Goal: Information Seeking & Learning: Compare options

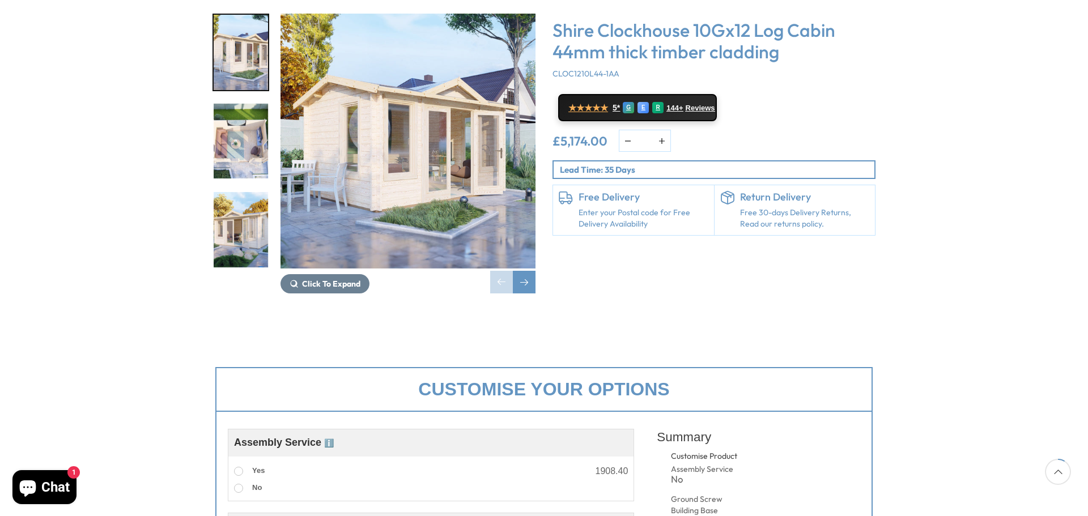
scroll to position [113, 0]
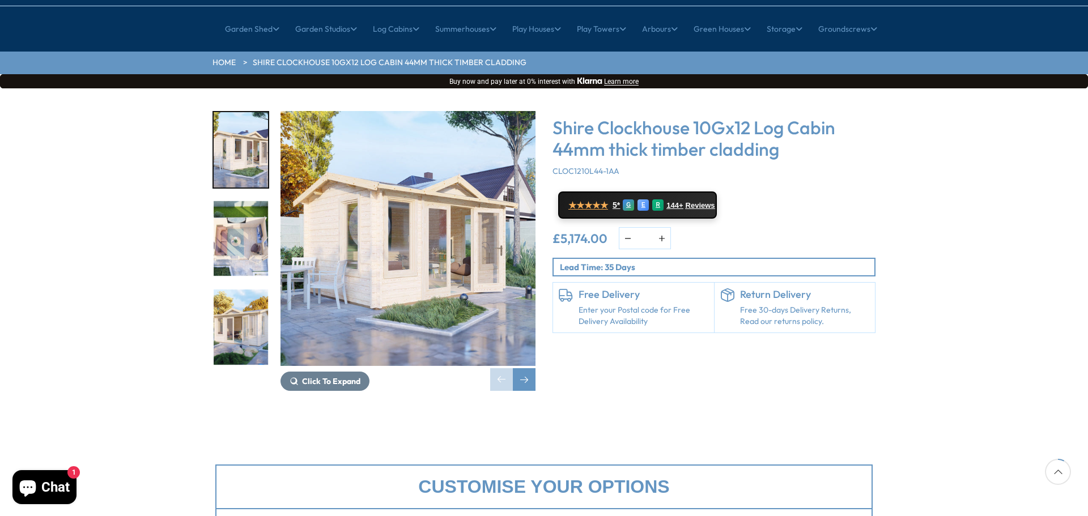
click at [335, 226] on img "1 / 5" at bounding box center [407, 238] width 255 height 255
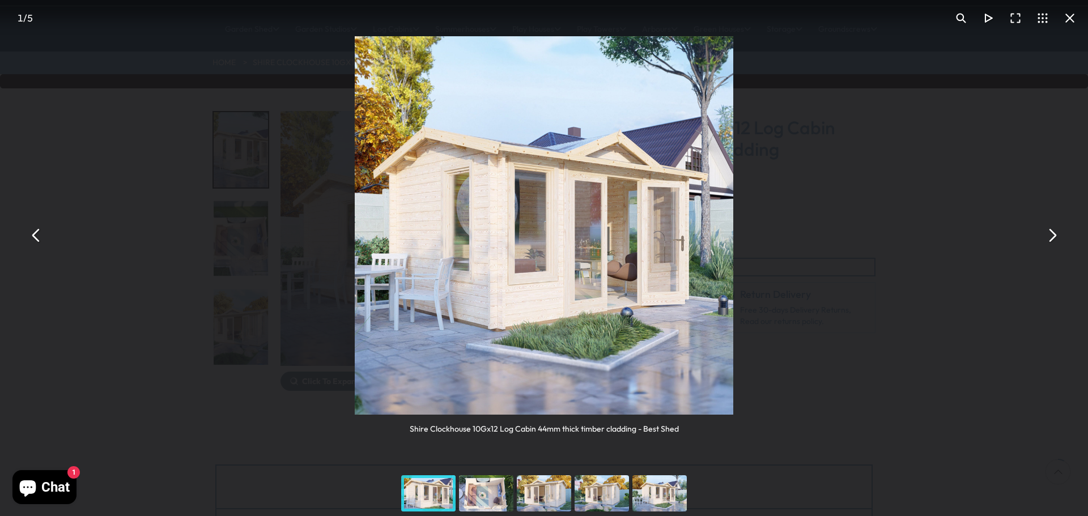
click at [1049, 227] on button "You can close this modal content with the ESC key" at bounding box center [1051, 235] width 27 height 27
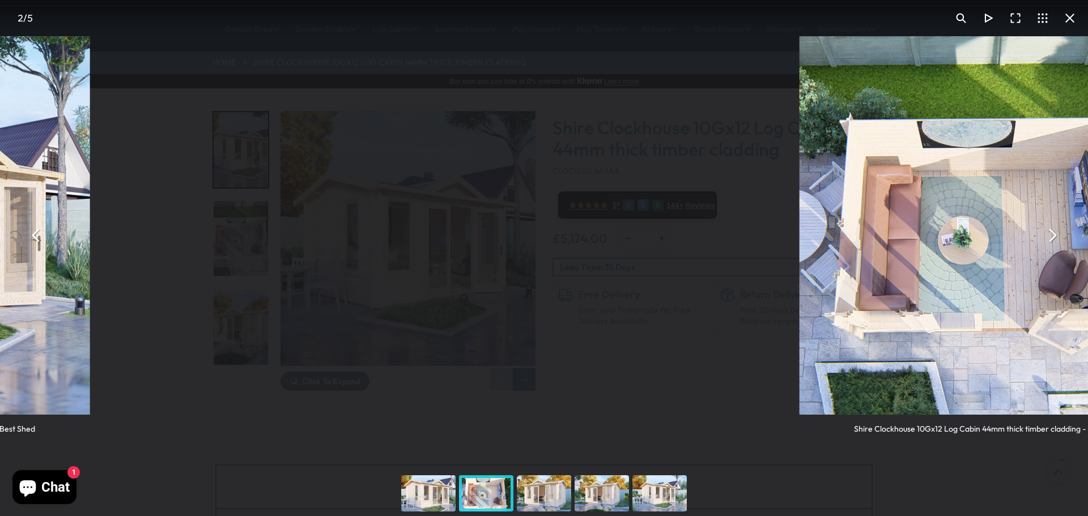
click at [1049, 227] on button "You can close this modal content with the ESC key" at bounding box center [1051, 235] width 27 height 27
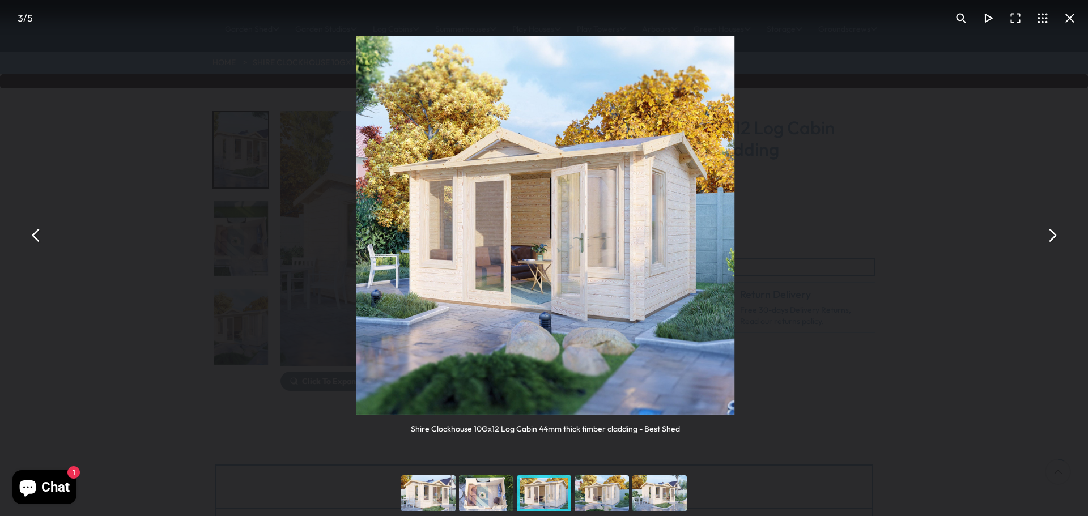
click at [990, 231] on div "Shire Clockhouse 10Gx12 Log Cabin 44mm thick timber cladding - Best Shed" at bounding box center [545, 235] width 1088 height 471
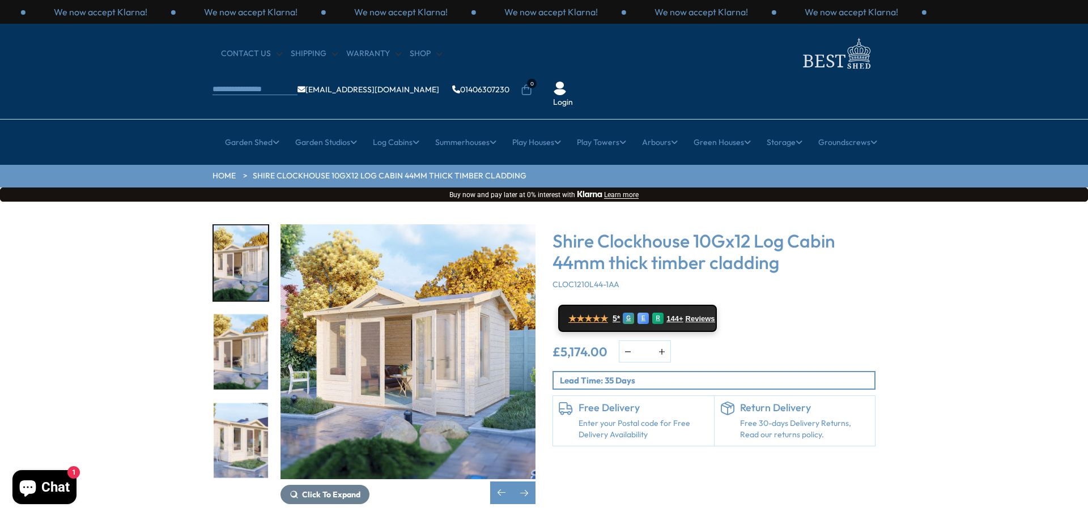
click at [466, 202] on link "Small Summerhouses" at bounding box center [468, 212] width 79 height 20
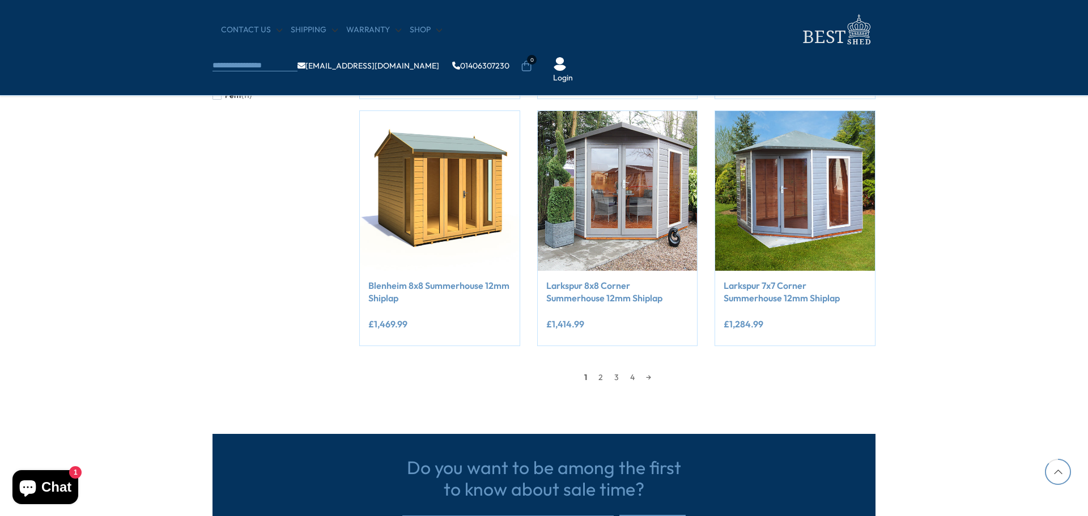
scroll to position [1076, 0]
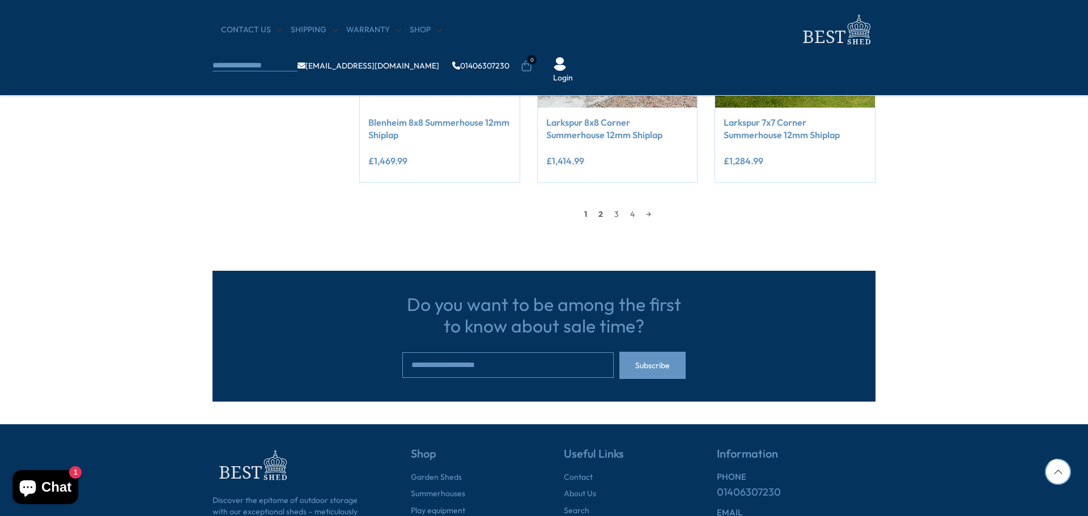
click at [597, 214] on link "2" at bounding box center [601, 214] width 16 height 17
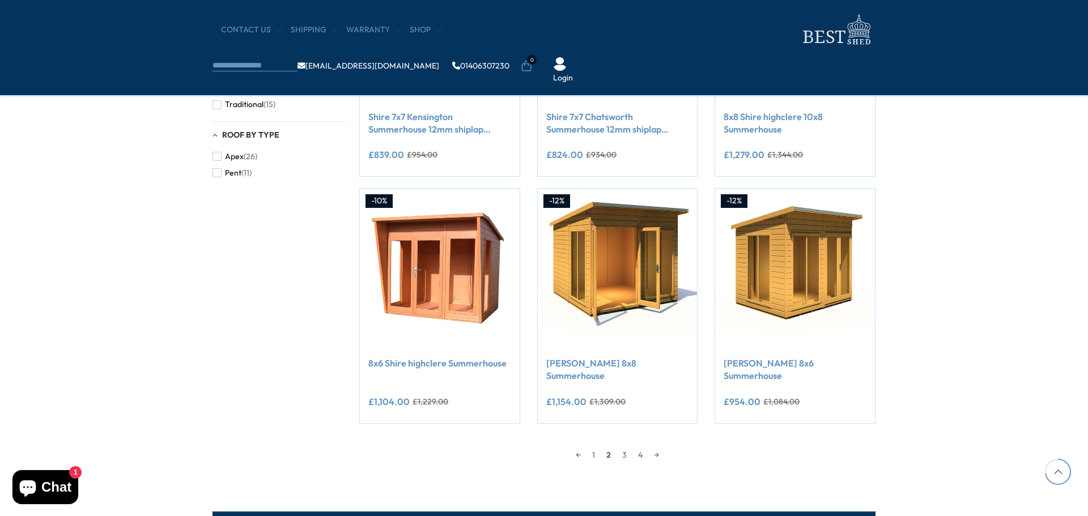
scroll to position [896, 0]
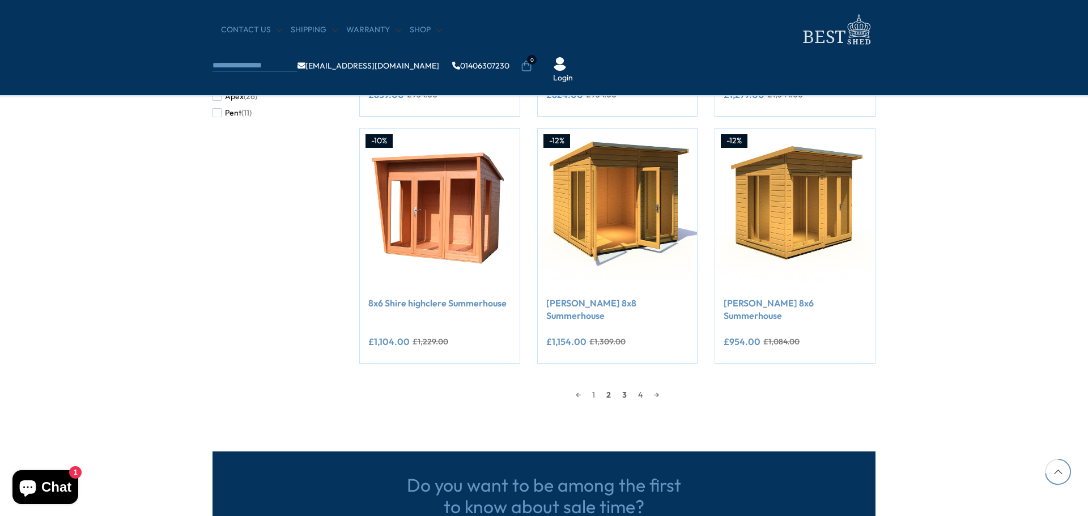
click at [626, 386] on link "3" at bounding box center [624, 394] width 16 height 17
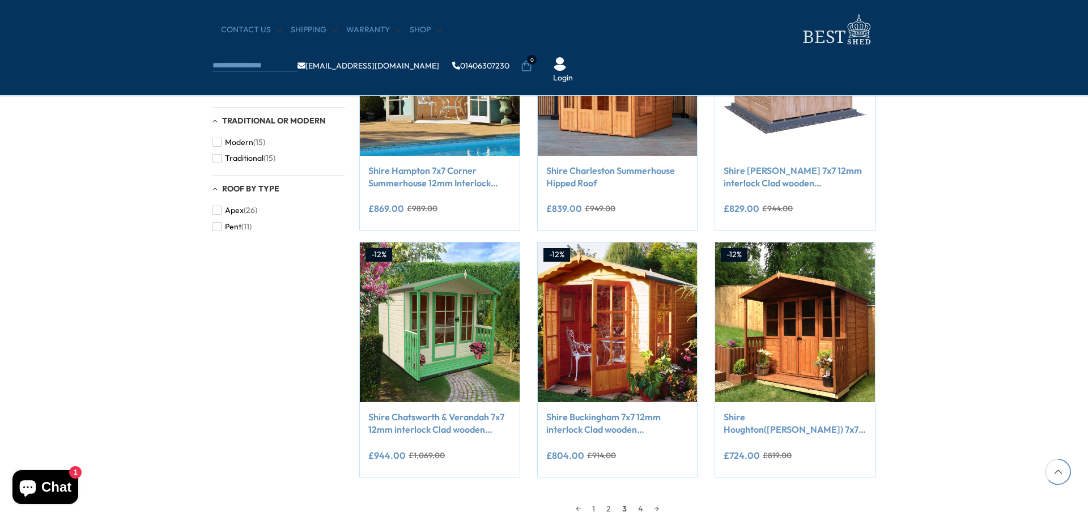
scroll to position [782, 0]
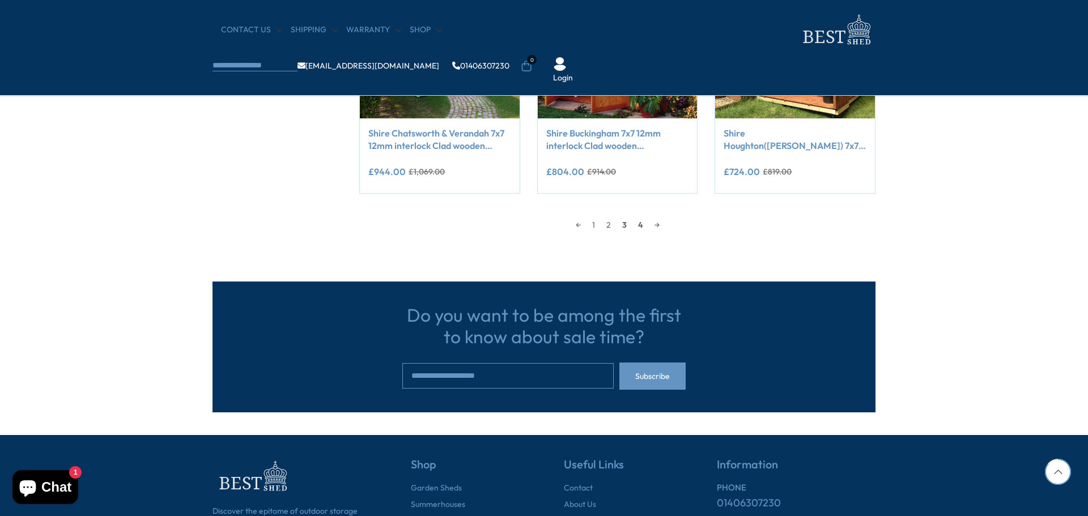
click at [642, 223] on link "4" at bounding box center [640, 224] width 16 height 17
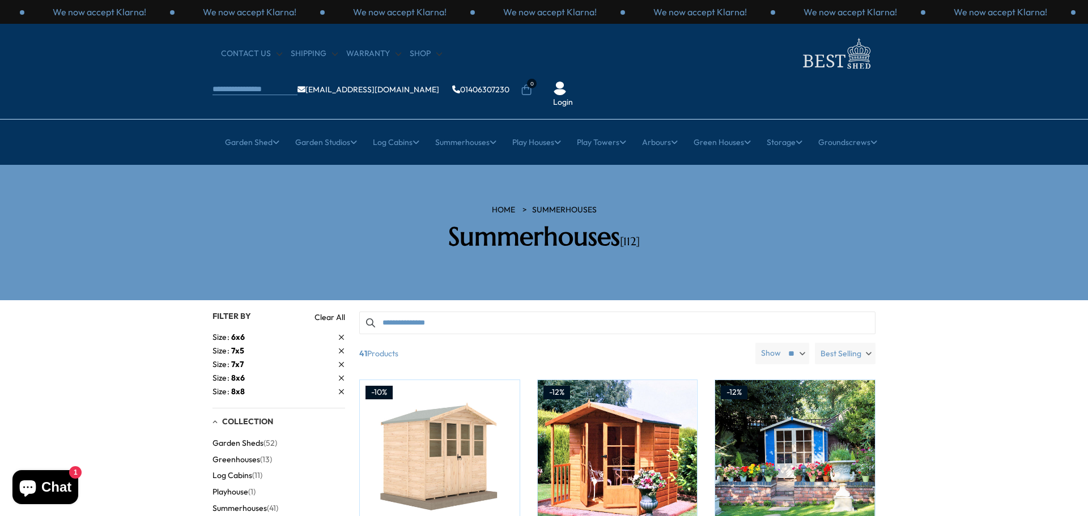
click at [452, 222] on link "Medium Cabins" at bounding box center [468, 232] width 58 height 20
